Goal: Information Seeking & Learning: Learn about a topic

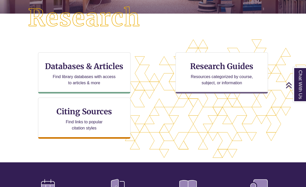
scroll to position [137, 0]
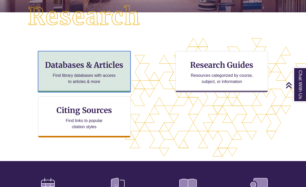
click at [104, 72] on p "Find library databases with access to articles & more" at bounding box center [84, 78] width 67 height 12
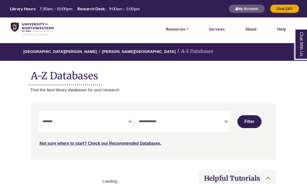
select select "Database Subject Filter"
select select "Database Types Filter"
select select "Database Subject Filter"
select select "Database Types Filter"
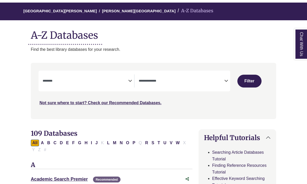
scroll to position [45, 0]
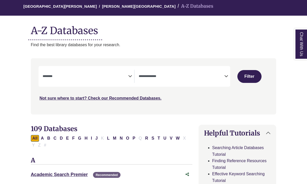
click at [99, 79] on textarea "Search" at bounding box center [86, 77] width 86 height 4
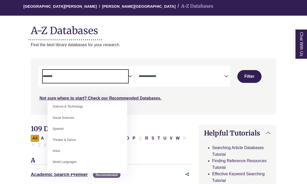
scroll to position [456, 0]
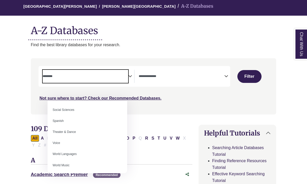
select select "*****"
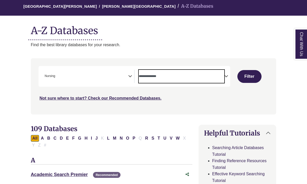
click at [172, 83] on span "Search filters" at bounding box center [182, 76] width 86 height 13
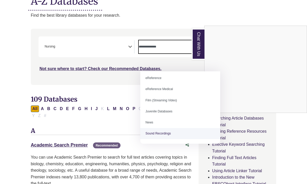
scroll to position [0, 0]
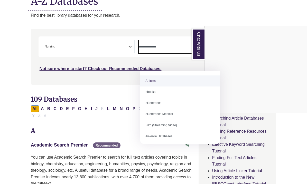
select select "*****"
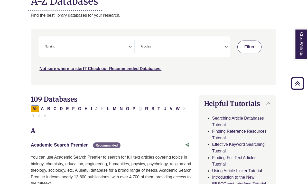
click at [246, 53] on button "Filter" at bounding box center [250, 47] width 24 height 13
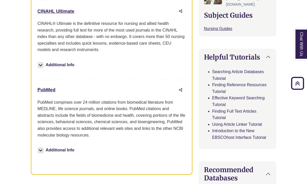
scroll to position [217, 0]
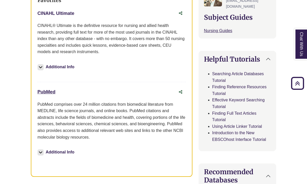
click at [60, 16] on link "CINAHL Ultimate This link opens in a new window" at bounding box center [56, 13] width 37 height 5
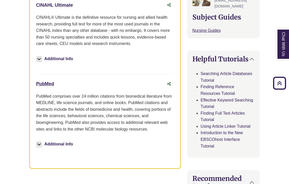
scroll to position [0, 0]
